Goal: Task Accomplishment & Management: Use online tool/utility

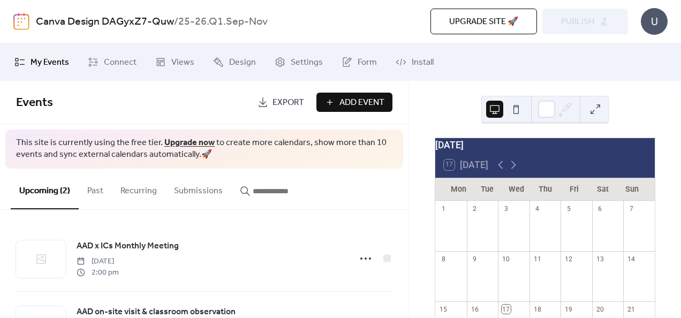
click at [596, 113] on button at bounding box center [594, 109] width 17 height 17
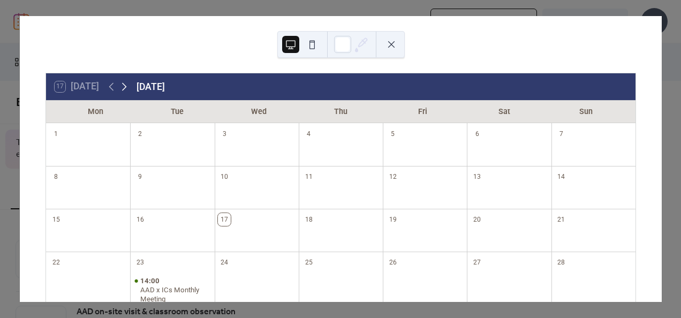
click at [127, 82] on icon at bounding box center [124, 86] width 13 height 13
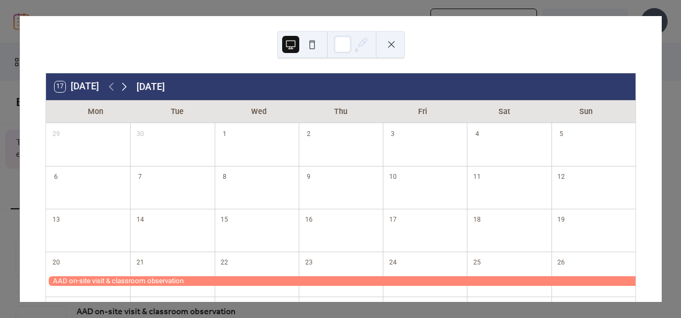
click at [123, 91] on icon at bounding box center [124, 86] width 13 height 13
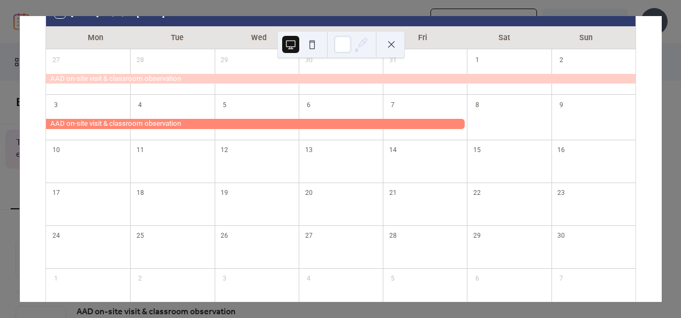
scroll to position [70, 0]
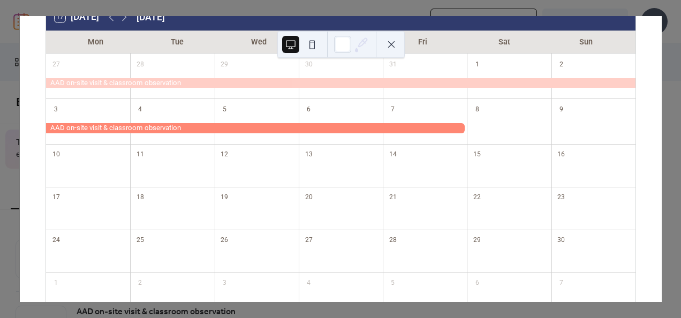
click at [119, 16] on div "17 [DATE] [DATE] Mon Tue Wed Thu Fri Sat Sun 27 28 29 30 31 1 2 3 4 5 6 7 8 9 1…" at bounding box center [340, 159] width 642 height 286
click at [124, 19] on icon at bounding box center [124, 17] width 5 height 8
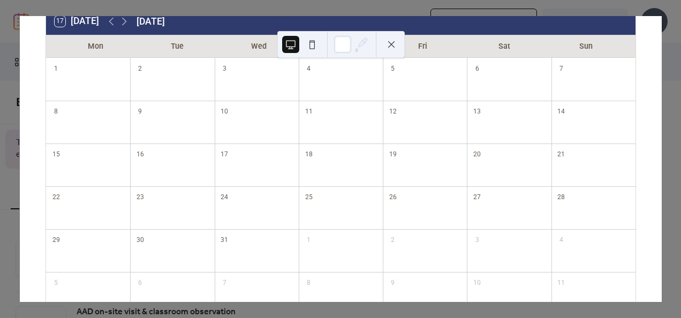
scroll to position [66, 0]
click at [119, 19] on icon at bounding box center [124, 20] width 13 height 13
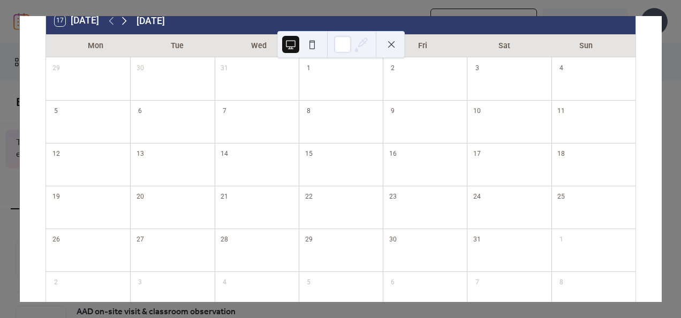
click at [127, 21] on icon at bounding box center [124, 20] width 13 height 13
drag, startPoint x: 247, startPoint y: 118, endPoint x: 241, endPoint y: 169, distance: 51.2
click at [247, 130] on div at bounding box center [257, 129] width 84 height 20
click at [123, 22] on icon at bounding box center [124, 20] width 13 height 13
click at [123, 16] on div "17 [DATE] [DATE] Mon Tue Wed Thu Fri Sat Sun 23 24 25 26 27 28 1 2 3 4 5 6 7 8 …" at bounding box center [340, 159] width 642 height 286
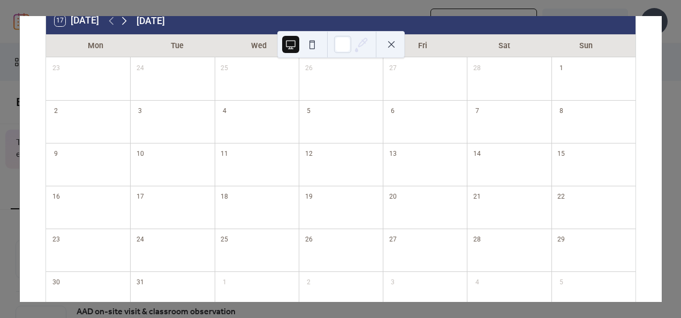
click at [124, 21] on icon at bounding box center [124, 20] width 13 height 13
click at [123, 17] on icon at bounding box center [124, 20] width 13 height 13
click at [124, 24] on icon at bounding box center [124, 20] width 13 height 13
click at [111, 22] on icon at bounding box center [111, 20] width 13 height 13
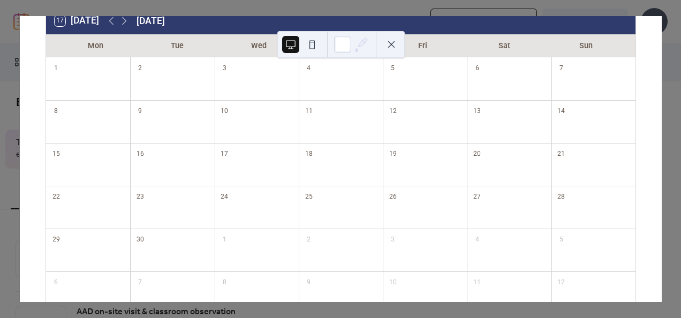
click at [371, 19] on div "17 [DATE] [DATE]" at bounding box center [340, 20] width 589 height 27
click at [661, 78] on div "17 [DATE] [DATE] Mon Tue Wed Thu Fri Sat Sun 1 2 3 4 5 6 7 8 9 10 11 12 13 14 1…" at bounding box center [340, 159] width 642 height 286
click at [390, 45] on button at bounding box center [391, 44] width 17 height 17
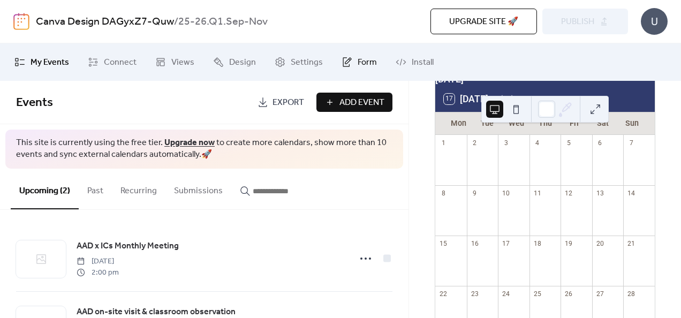
scroll to position [86, 0]
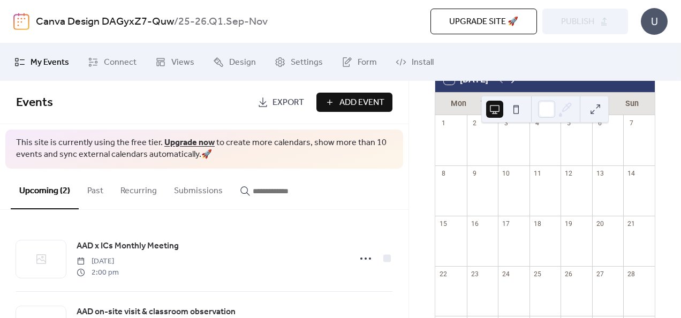
click at [519, 85] on icon at bounding box center [513, 79] width 13 height 13
click at [595, 111] on button at bounding box center [594, 109] width 17 height 17
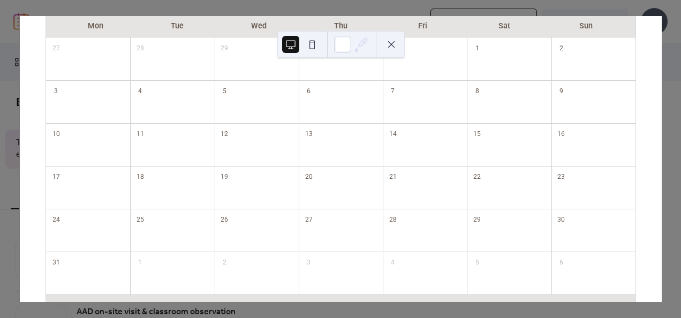
scroll to position [66, 0]
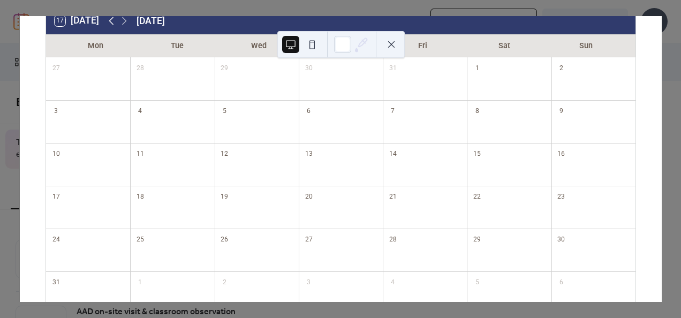
click at [107, 22] on icon at bounding box center [111, 20] width 13 height 13
click at [107, 23] on icon at bounding box center [111, 20] width 13 height 13
click at [108, 23] on icon at bounding box center [111, 20] width 13 height 13
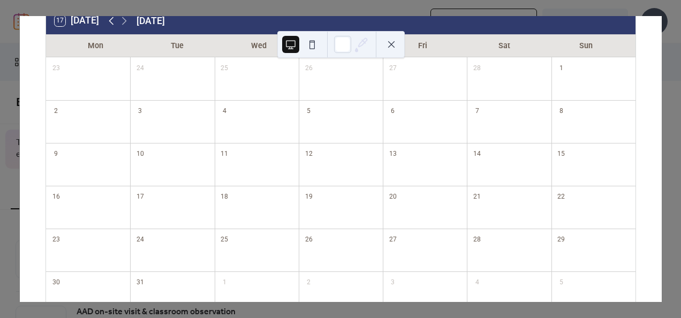
click at [110, 23] on icon at bounding box center [111, 20] width 13 height 13
click at [111, 23] on icon at bounding box center [111, 20] width 13 height 13
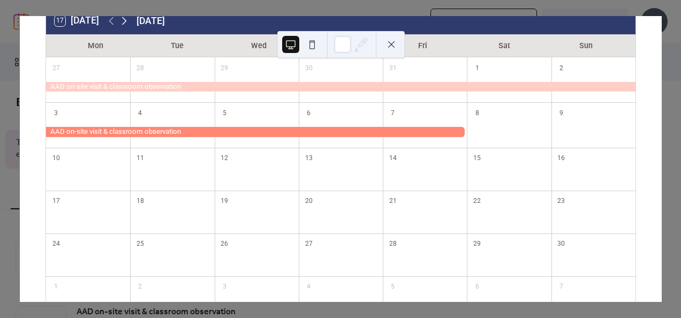
click at [128, 17] on icon at bounding box center [124, 20] width 13 height 13
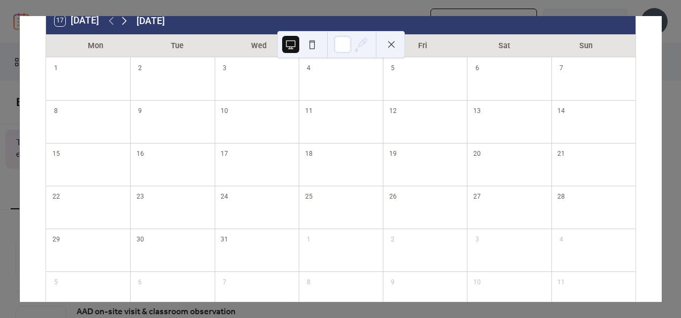
click at [128, 17] on icon at bounding box center [124, 20] width 13 height 13
click at [129, 18] on icon at bounding box center [124, 20] width 13 height 13
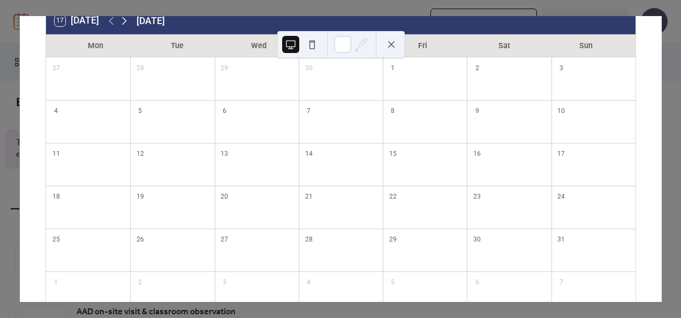
click at [129, 18] on icon at bounding box center [124, 20] width 13 height 13
click at [393, 41] on button at bounding box center [391, 44] width 17 height 17
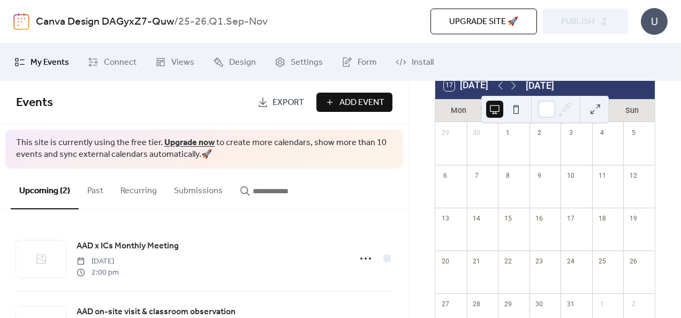
scroll to position [86, 0]
